Goal: Information Seeking & Learning: Understand process/instructions

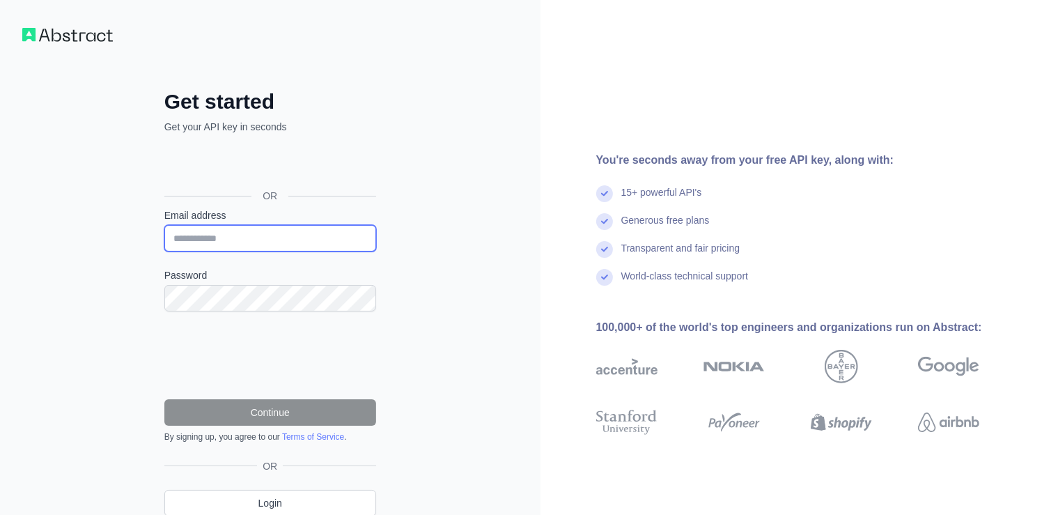
click at [265, 235] on input "Email address" at bounding box center [270, 238] width 212 height 26
type input "**********"
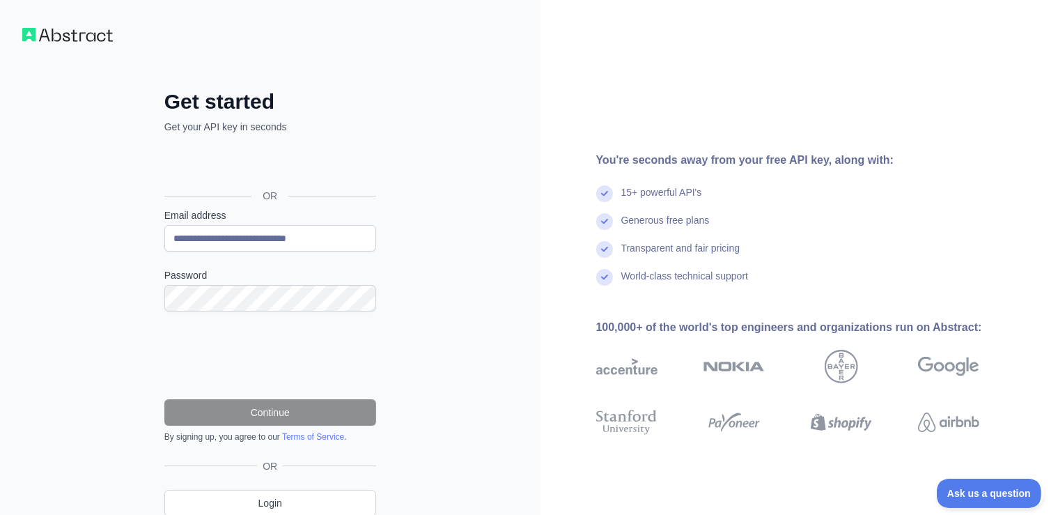
click at [573, 87] on div "You're seconds away from your free API key, along with: 15+ powerful API's Gene…" at bounding box center [800, 286] width 518 height 572
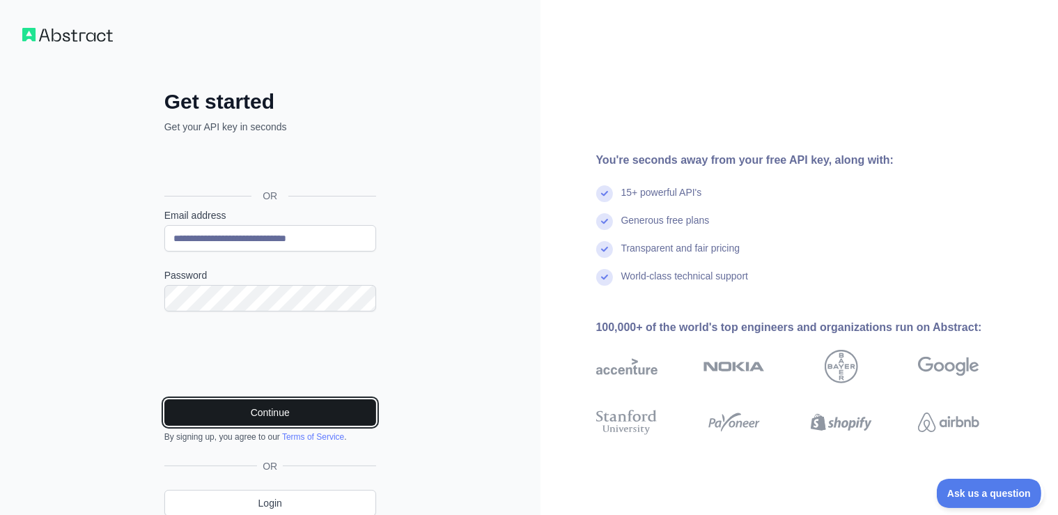
click at [272, 408] on button "Continue" at bounding box center [270, 412] width 212 height 26
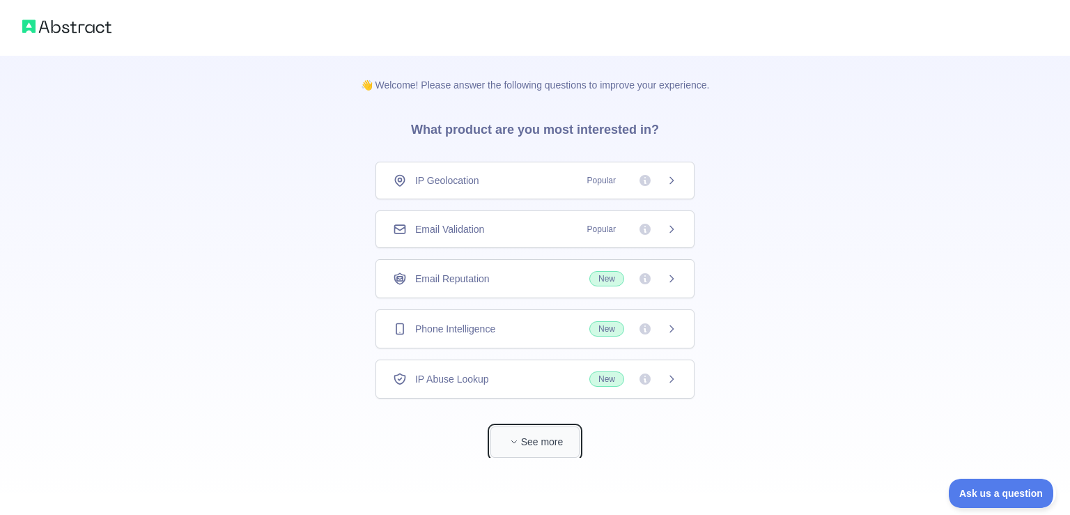
click at [536, 446] on button "See more" at bounding box center [534, 441] width 89 height 31
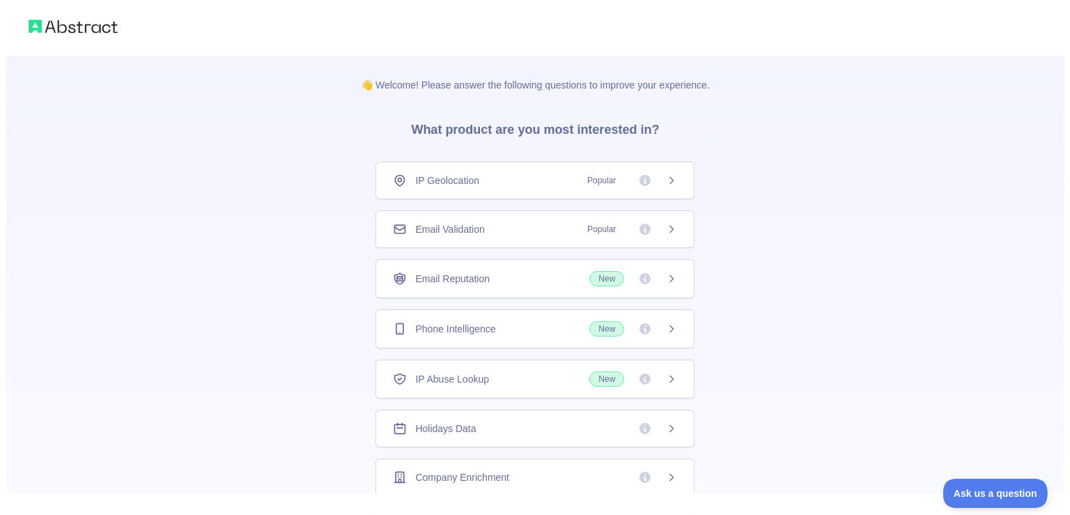
scroll to position [62, 0]
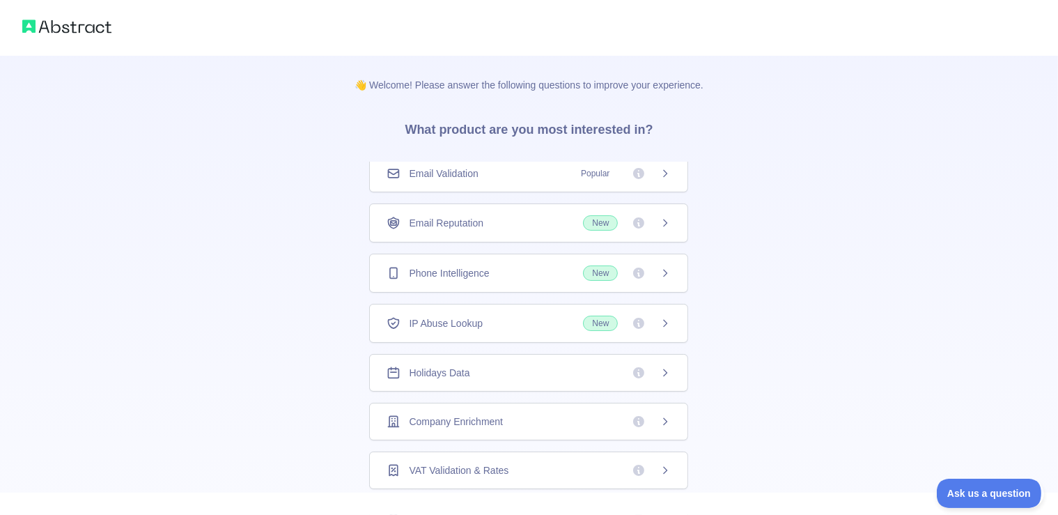
click at [645, 414] on icon at bounding box center [639, 421] width 14 height 14
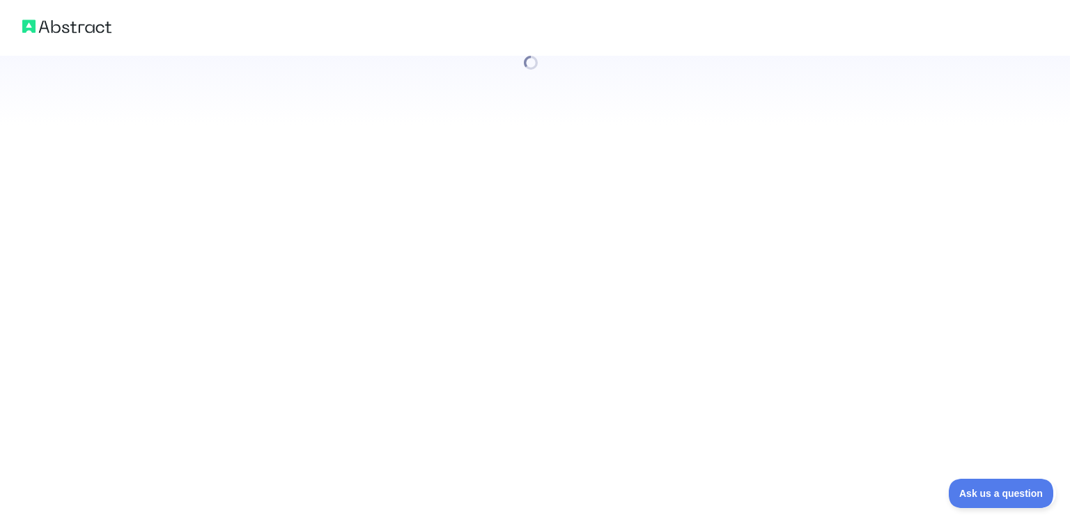
click at [553, 256] on div at bounding box center [535, 257] width 1070 height 515
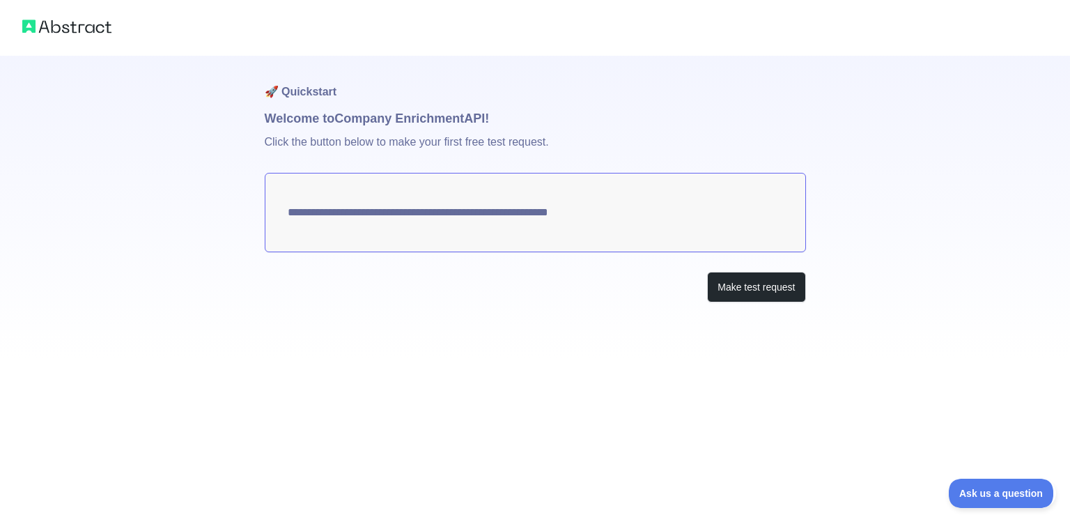
click at [92, 38] on div at bounding box center [535, 28] width 1070 height 56
click at [86, 25] on img at bounding box center [66, 27] width 89 height 20
click at [84, 31] on img at bounding box center [66, 27] width 89 height 20
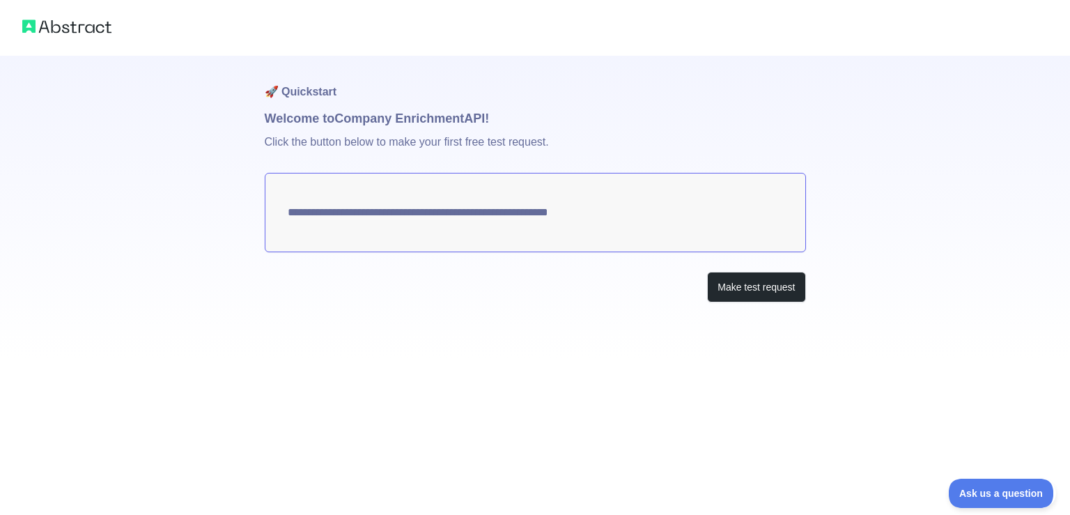
click at [31, 32] on img at bounding box center [66, 27] width 89 height 20
click at [772, 288] on button "Make test request" at bounding box center [756, 287] width 98 height 31
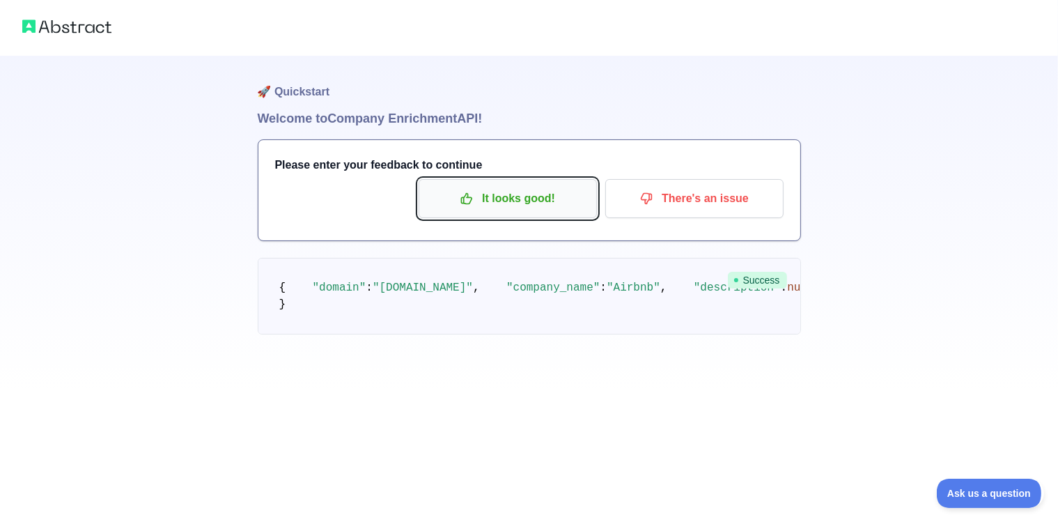
click at [521, 181] on button "It looks good!" at bounding box center [508, 198] width 178 height 39
click at [525, 197] on p "It looks good!" at bounding box center [507, 199] width 157 height 24
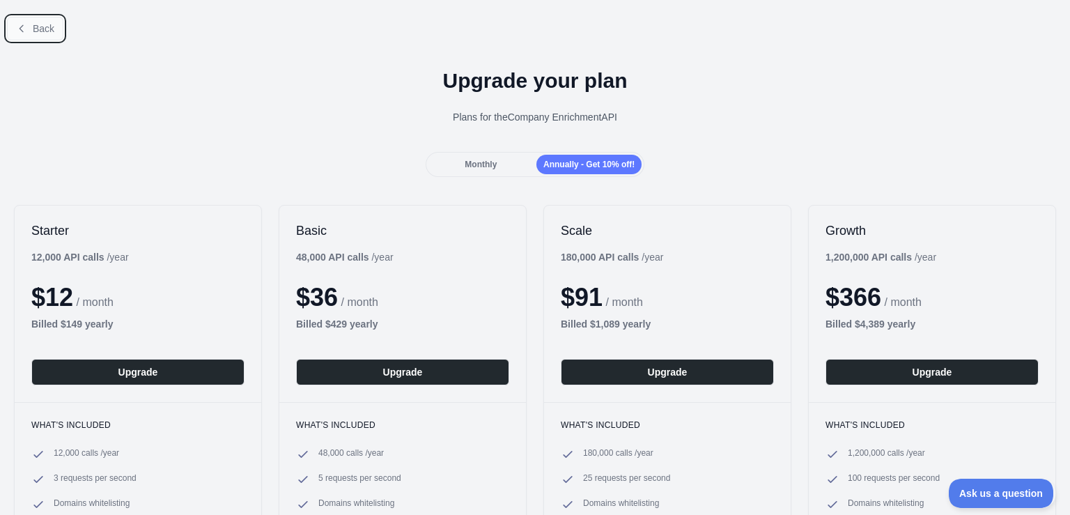
click at [43, 29] on span "Back" at bounding box center [44, 28] width 22 height 11
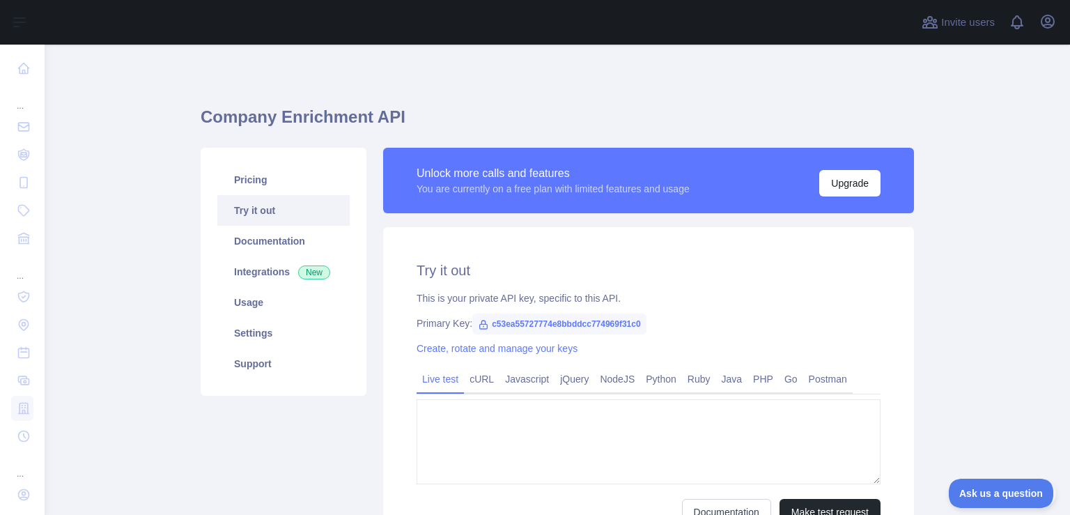
type textarea "**********"
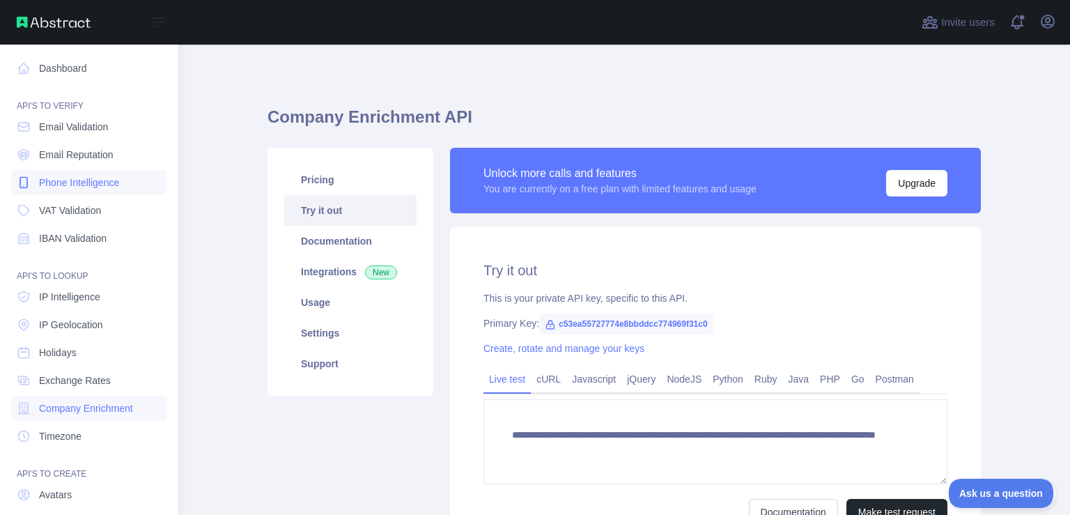
click at [82, 183] on span "Phone Intelligence" at bounding box center [79, 183] width 80 height 14
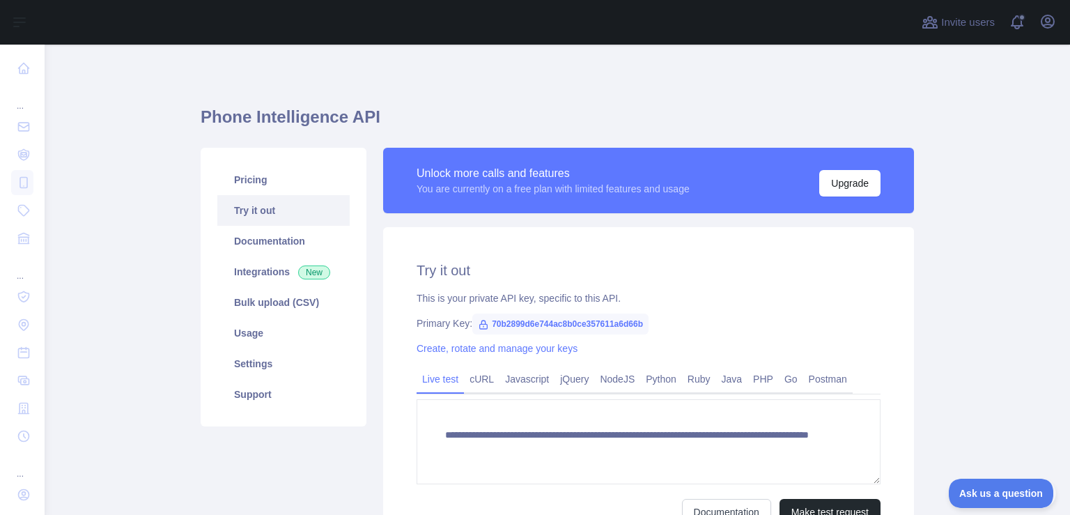
scroll to position [144, 0]
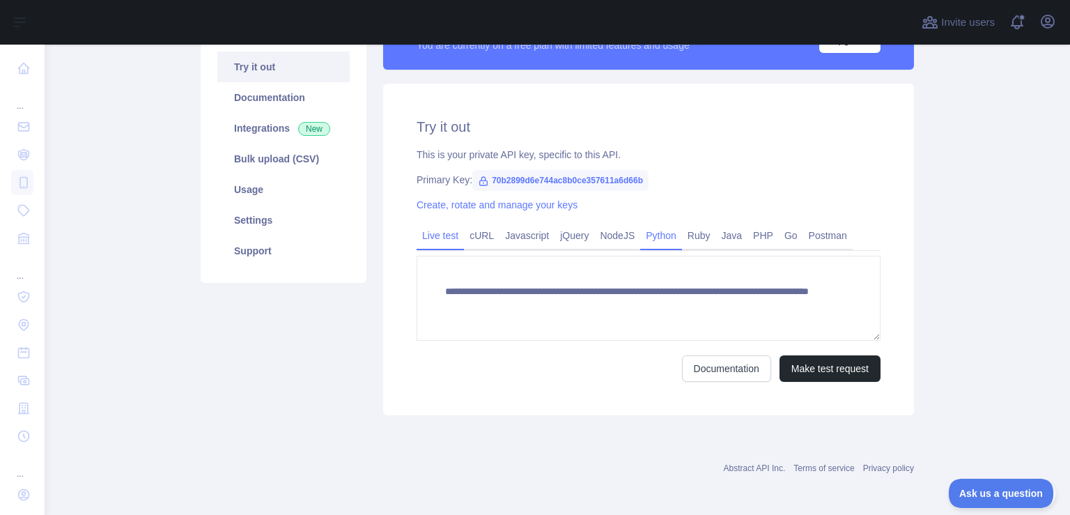
click at [654, 238] on link "Python" at bounding box center [661, 235] width 42 height 22
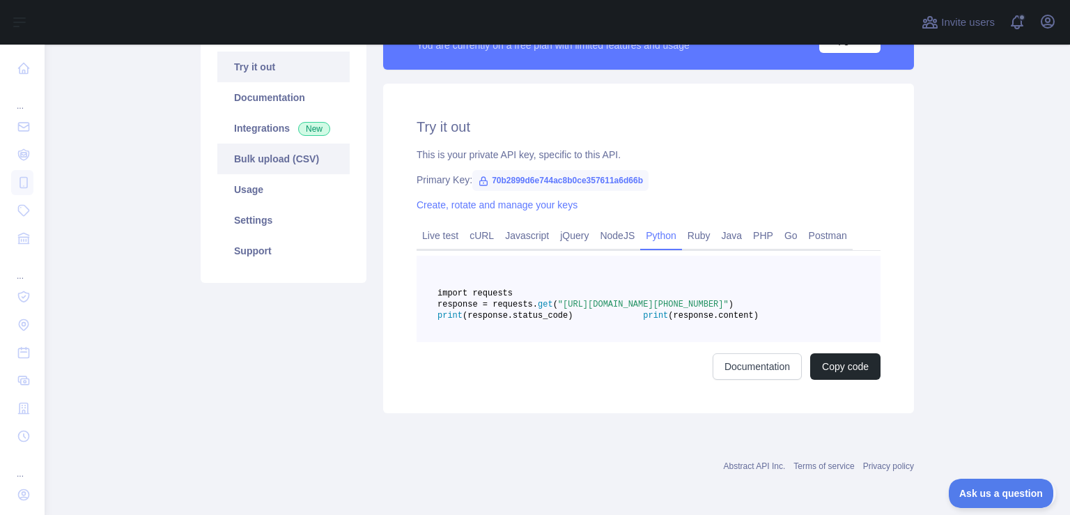
click at [301, 157] on link "Bulk upload (CSV)" at bounding box center [283, 159] width 132 height 31
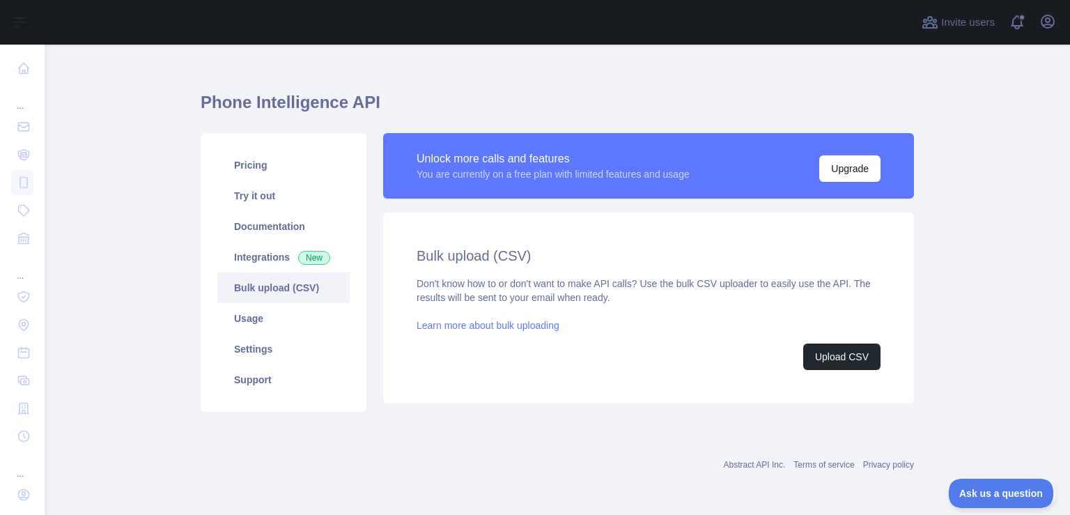
scroll to position [14, 0]
click at [842, 352] on button "Upload CSV" at bounding box center [841, 357] width 77 height 26
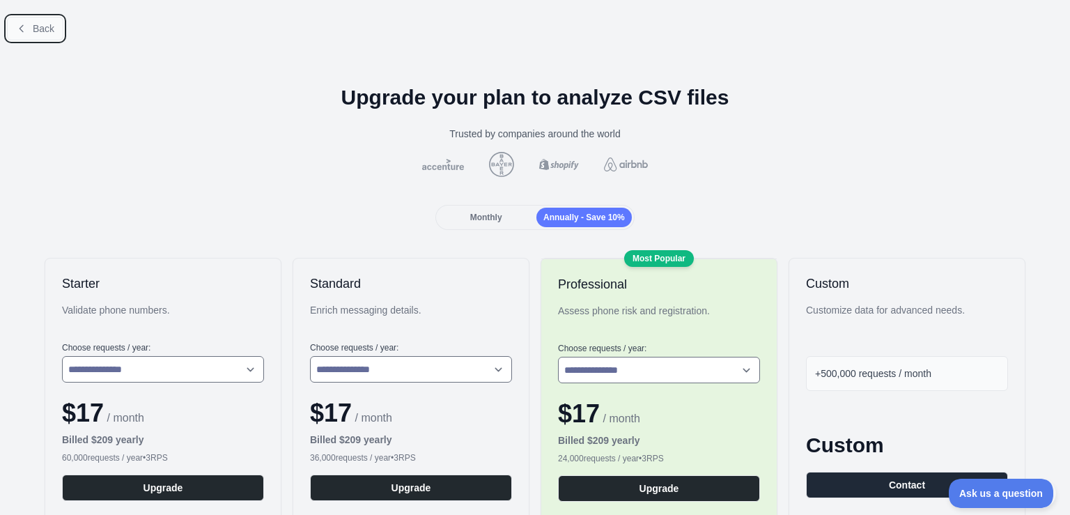
click at [38, 34] on span "Back" at bounding box center [44, 28] width 22 height 11
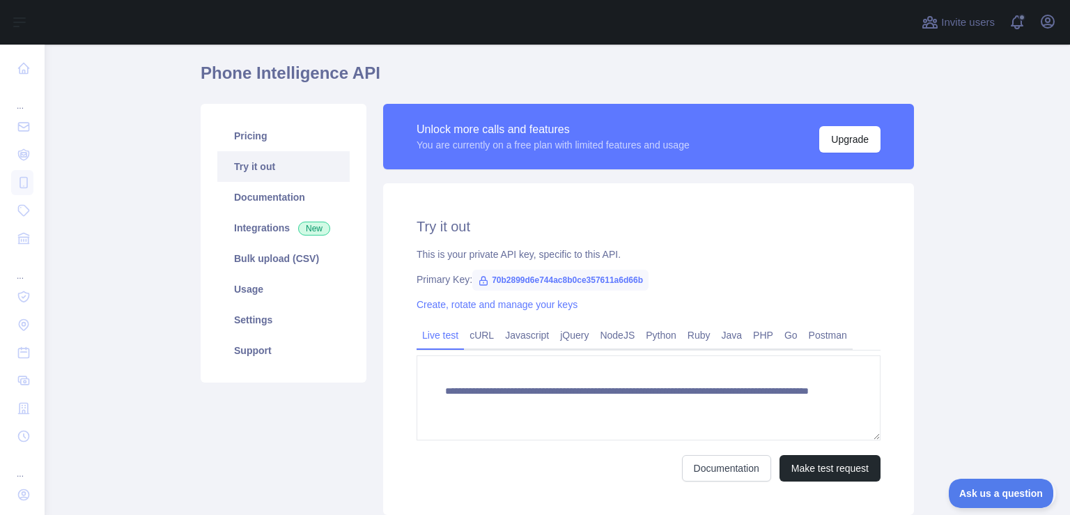
scroll to position [45, 0]
click at [488, 309] on link "Create, rotate and manage your keys" at bounding box center [497, 303] width 161 height 11
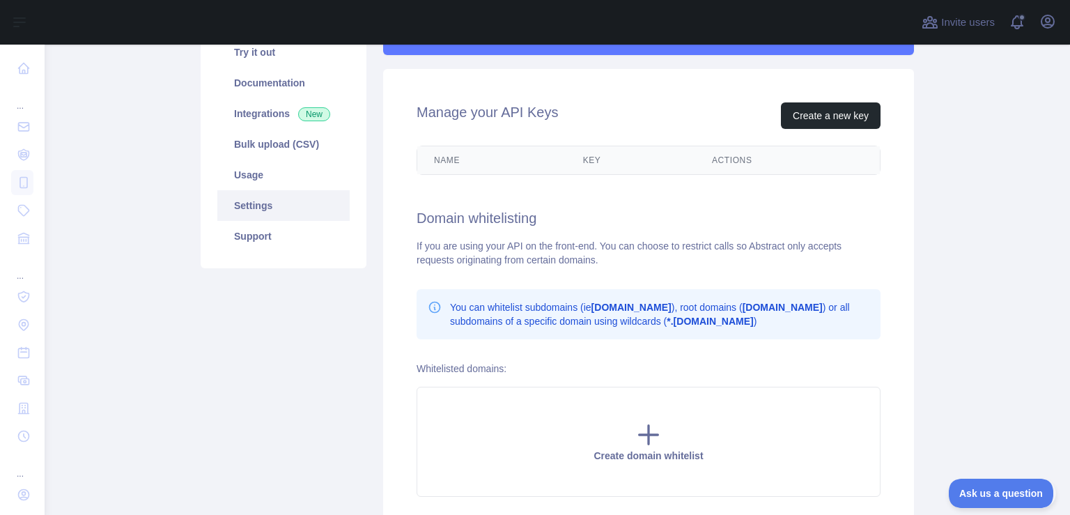
scroll to position [164, 0]
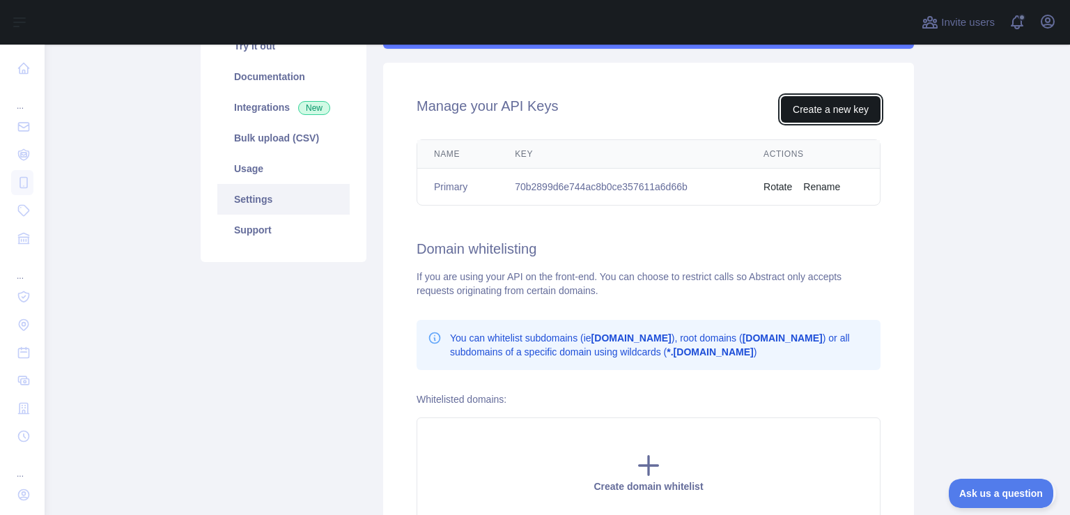
click at [807, 107] on button "Create a new key" at bounding box center [831, 109] width 100 height 26
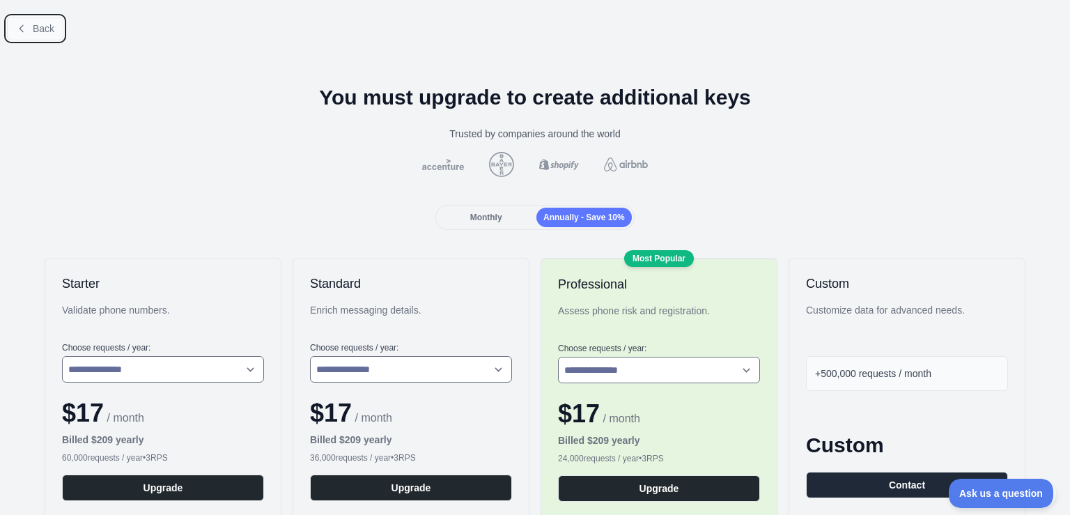
click at [41, 37] on button "Back" at bounding box center [35, 29] width 56 height 24
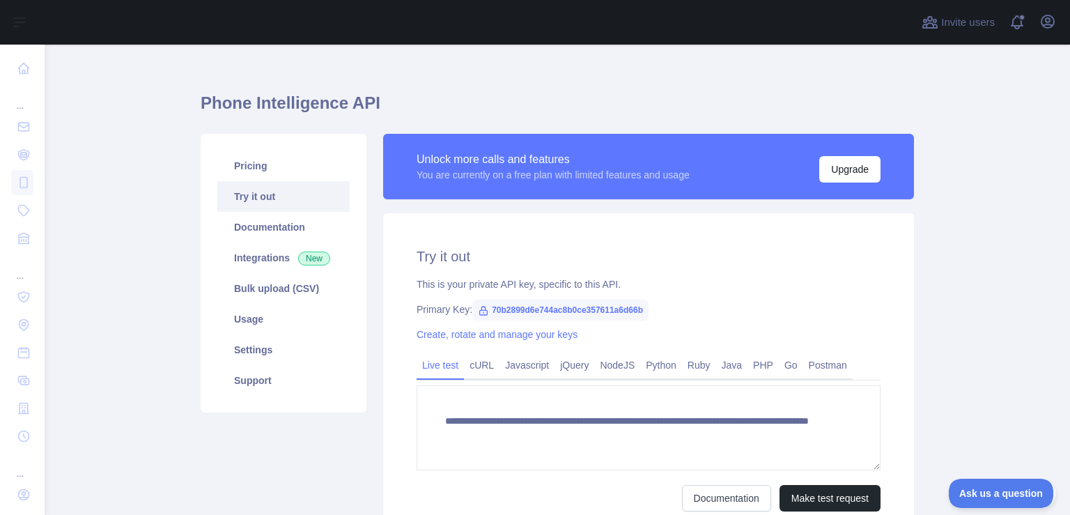
click at [525, 316] on span "70b2899d6e744ac8b0ce357611a6d66b" at bounding box center [560, 310] width 176 height 21
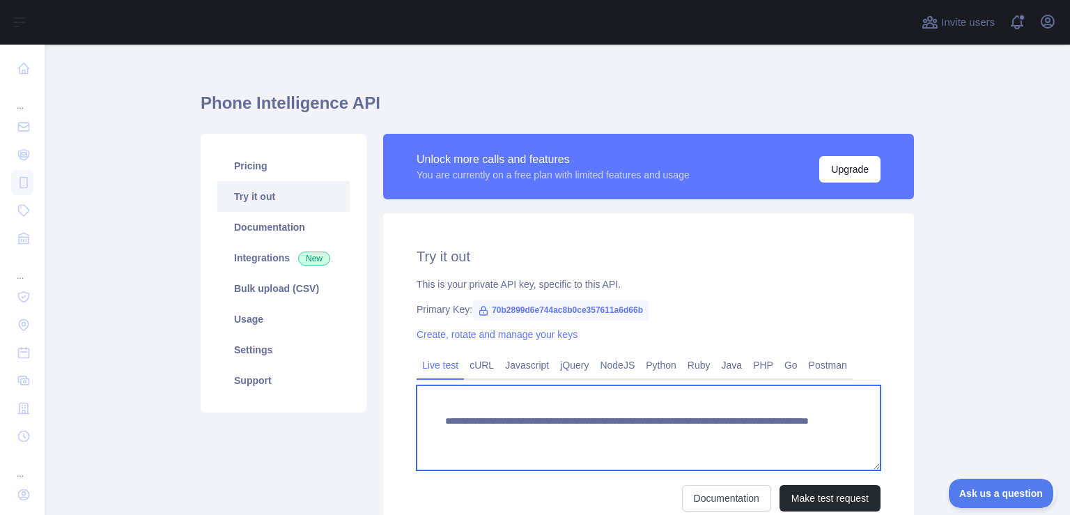
click at [642, 433] on textarea "**********" at bounding box center [649, 427] width 464 height 85
click at [737, 435] on textarea "**********" at bounding box center [649, 427] width 464 height 85
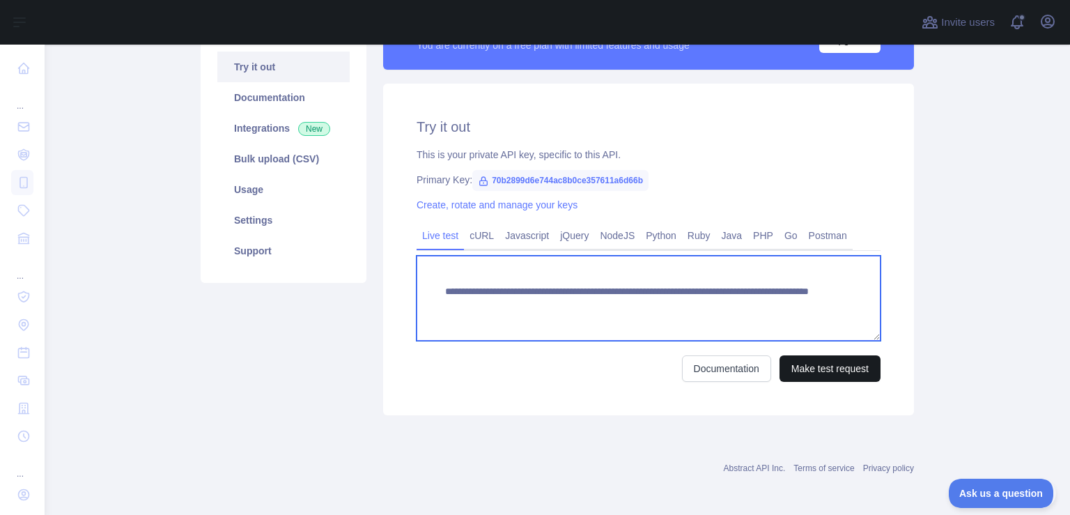
type textarea "**********"
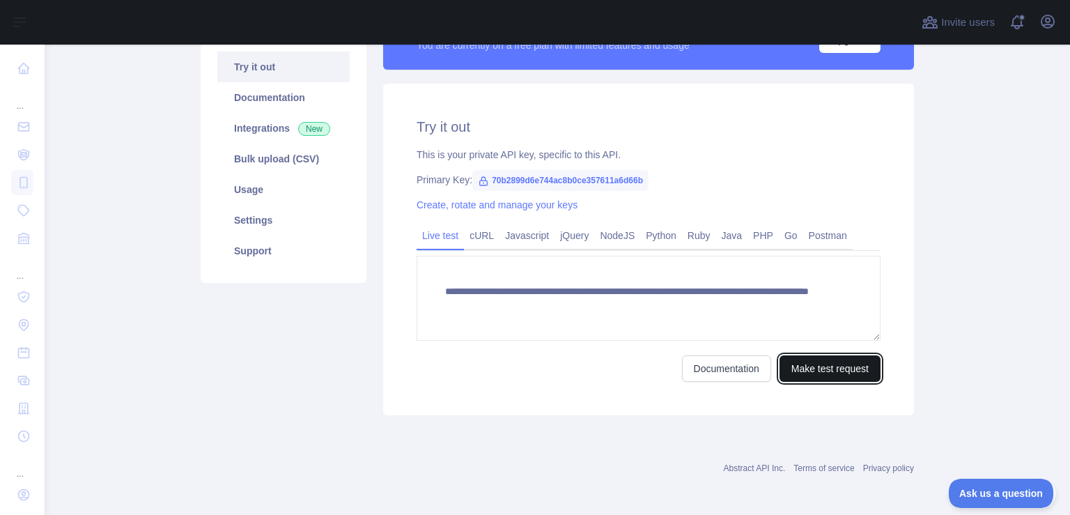
click at [844, 372] on button "Make test request" at bounding box center [830, 368] width 101 height 26
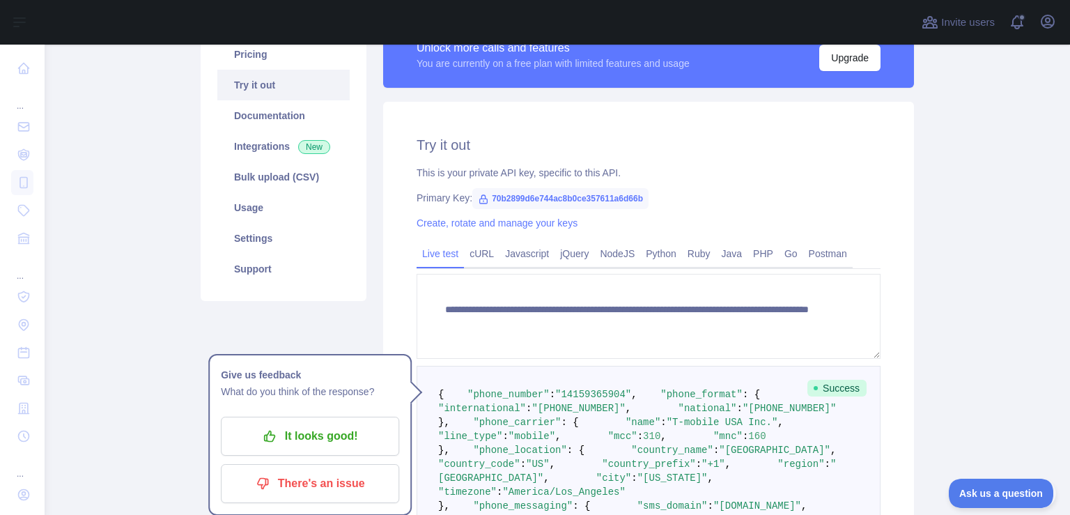
scroll to position [121, 0]
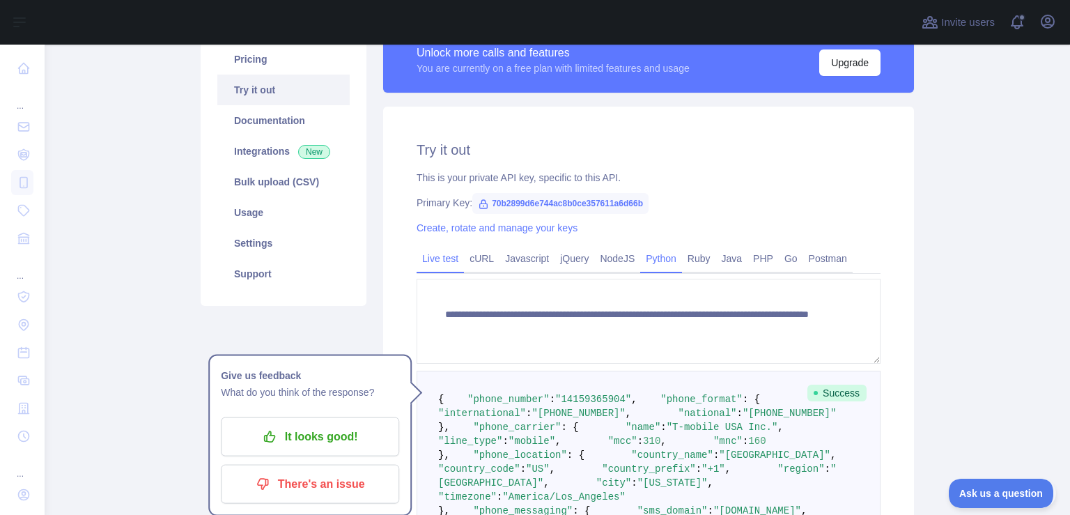
click at [649, 262] on link "Python" at bounding box center [661, 258] width 42 height 22
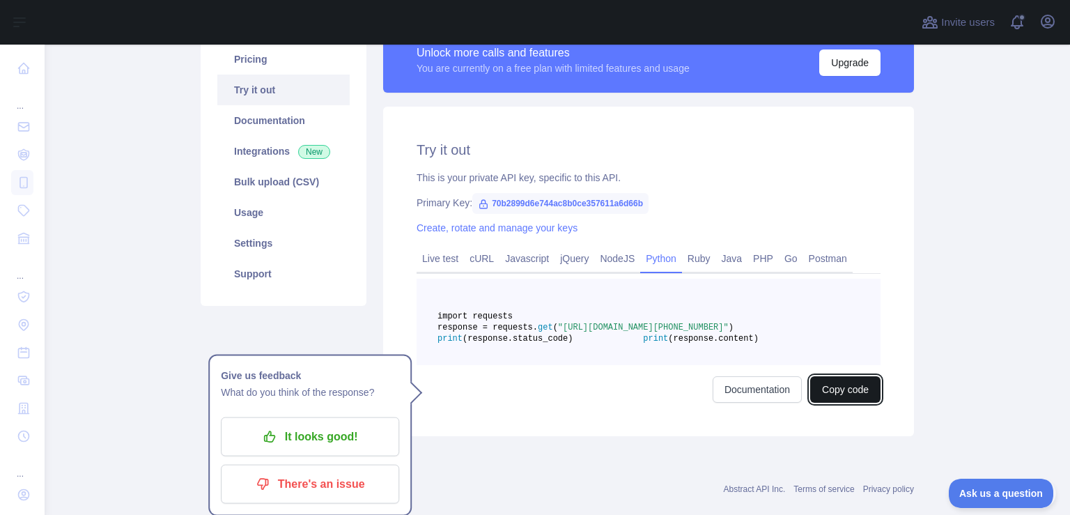
click at [855, 403] on button "Copy code" at bounding box center [845, 389] width 70 height 26
click at [677, 436] on div "Try it out This is your private API key, specific to this API. Primary Key: 70b…" at bounding box center [648, 272] width 531 height 330
click at [674, 403] on div "Documentation Copied" at bounding box center [649, 389] width 464 height 26
click at [840, 403] on button "Copied" at bounding box center [853, 389] width 54 height 26
click at [844, 403] on button "Copied" at bounding box center [853, 389] width 54 height 26
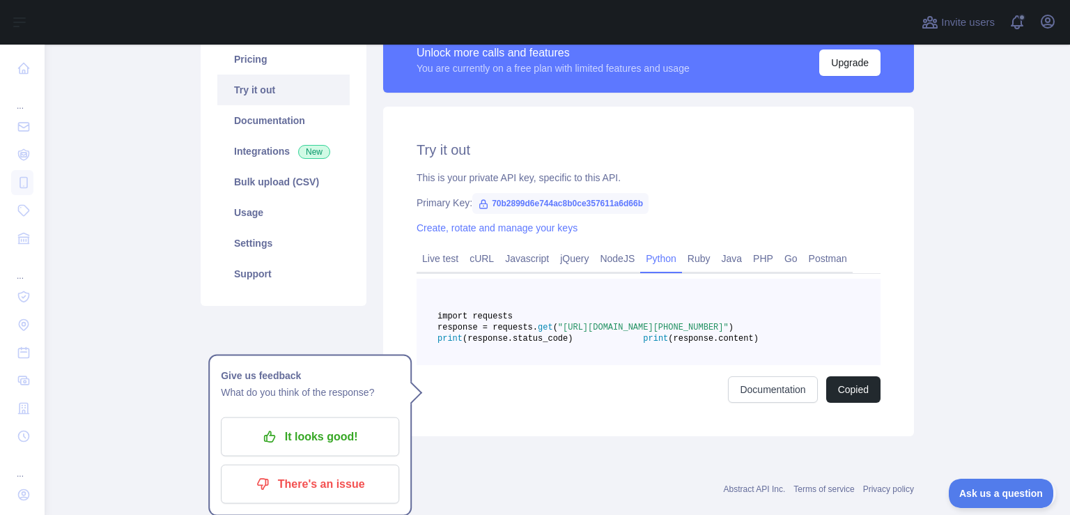
click at [629, 362] on pre "import requests response = requests. get ( "[URL][DOMAIN_NAME][PHONE_NUMBER]" )…" at bounding box center [649, 322] width 464 height 86
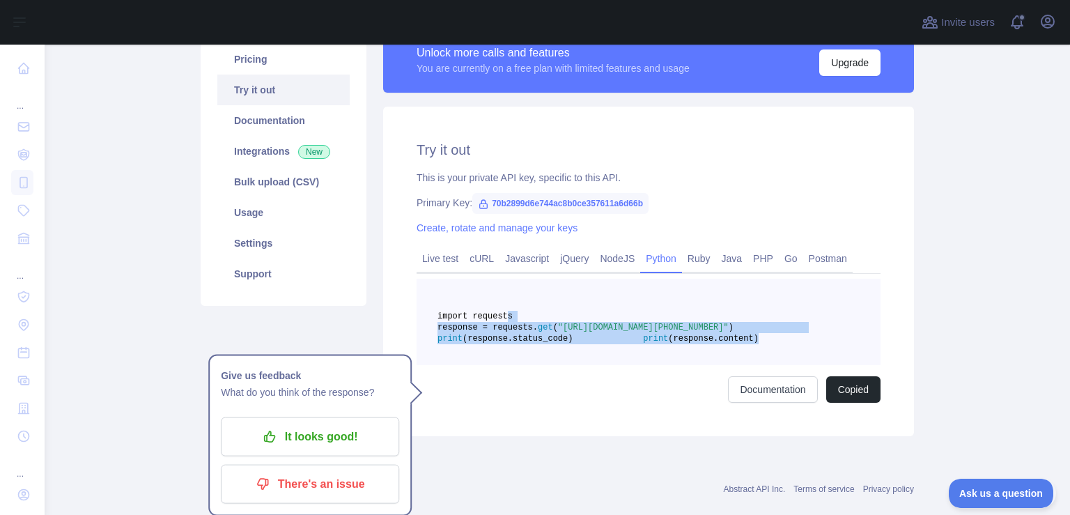
drag, startPoint x: 623, startPoint y: 378, endPoint x: 495, endPoint y: 319, distance: 141.5
click at [495, 319] on pre "import requests response = requests. get ( "[URL][DOMAIN_NAME][PHONE_NUMBER]" )…" at bounding box center [649, 322] width 464 height 86
copy code "import requests response = requests. get ( "[URL][DOMAIN_NAME][PHONE_NUMBER]" )…"
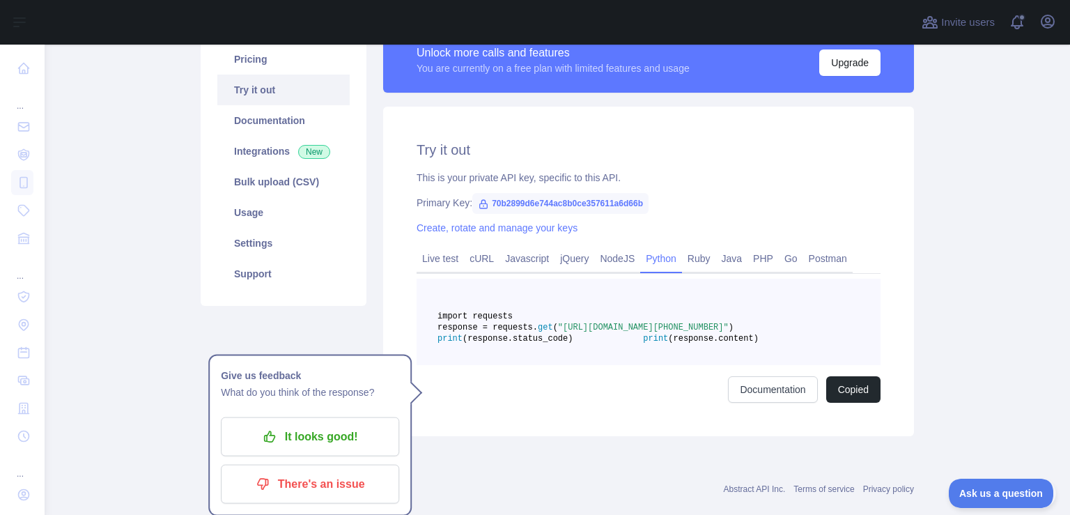
click at [575, 200] on span "70b2899d6e744ac8b0ce357611a6d66b" at bounding box center [560, 203] width 176 height 21
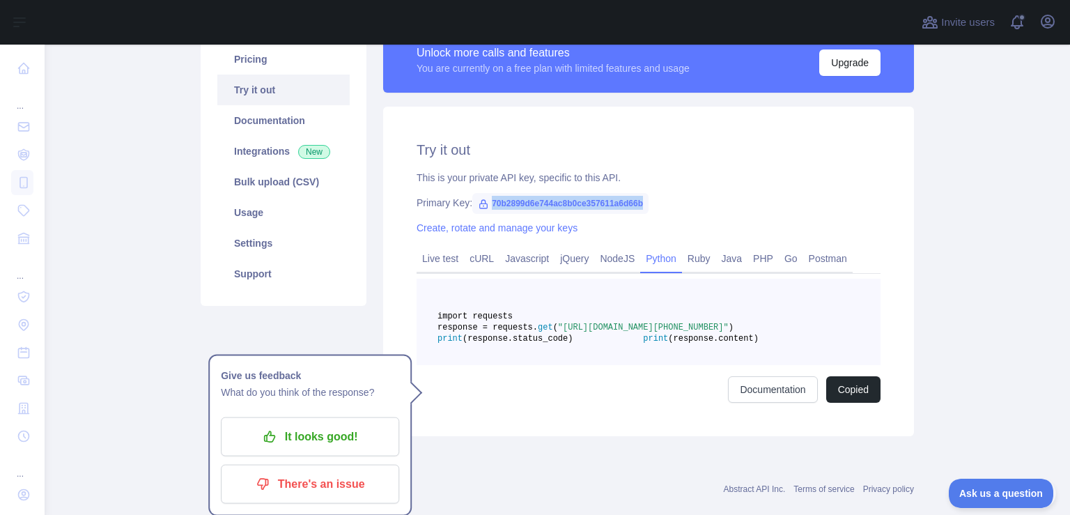
copy span "70b2899d6e744ac8b0ce357611a6d66b"
